Goal: Transaction & Acquisition: Purchase product/service

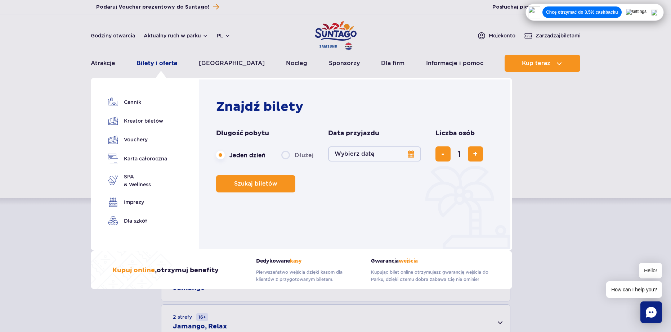
click at [167, 61] on link "Bilety i oferta" at bounding box center [157, 63] width 41 height 17
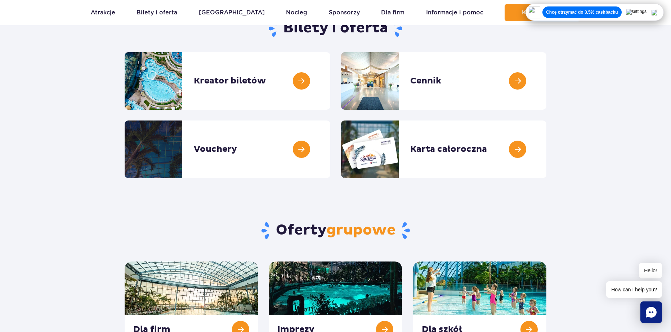
scroll to position [72, 0]
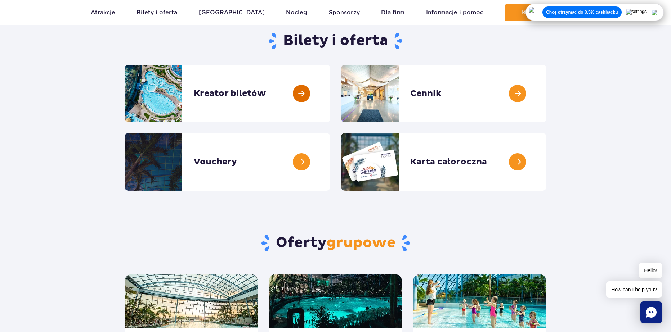
click at [330, 90] on link at bounding box center [330, 94] width 0 height 58
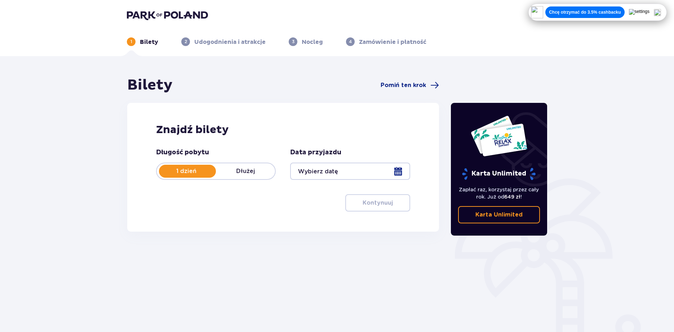
click at [366, 177] on div at bounding box center [350, 171] width 120 height 17
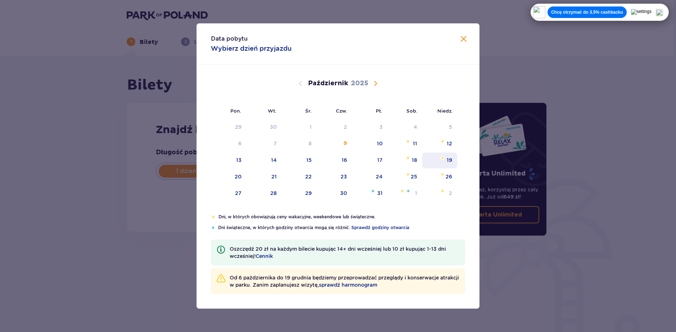
click at [438, 164] on div "19" at bounding box center [440, 161] width 35 height 16
type input "19.10.25"
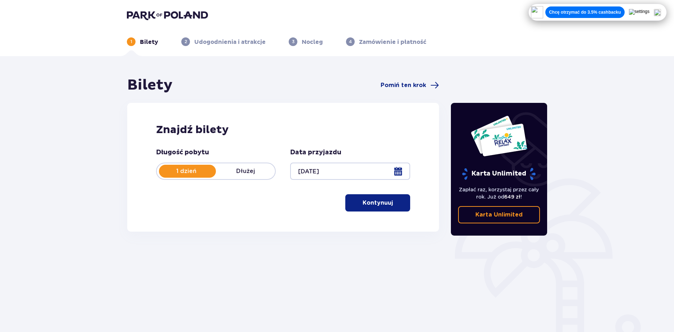
click at [443, 157] on div "Bilety Pomiń ten krok Znajdź bilety Długość pobytu 1 dzień Dłużej Data przyjazd…" at bounding box center [282, 158] width 323 height 164
click at [376, 199] on p "Kontynuuj" at bounding box center [377, 203] width 30 height 8
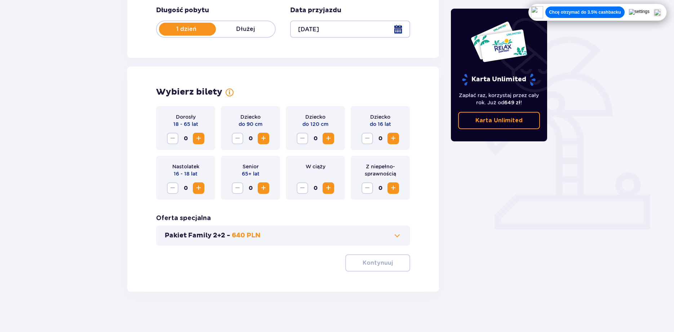
scroll to position [145, 0]
